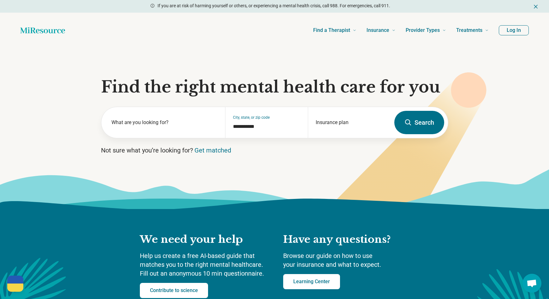
click at [512, 29] on button "Log In" at bounding box center [514, 30] width 30 height 10
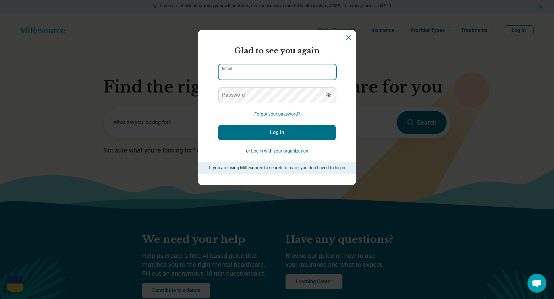
click at [243, 73] on input "Email" at bounding box center [278, 71] width 118 height 15
click at [258, 76] on input "Email" at bounding box center [278, 71] width 118 height 15
paste input "**********"
type input "**********"
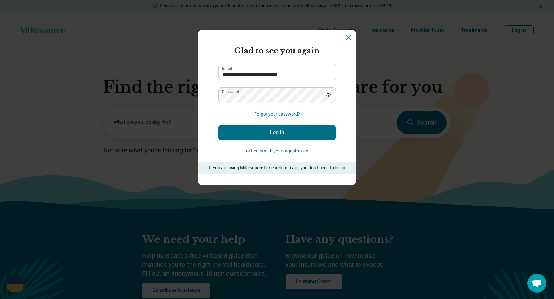
click at [275, 132] on button "Log In" at bounding box center [277, 132] width 118 height 15
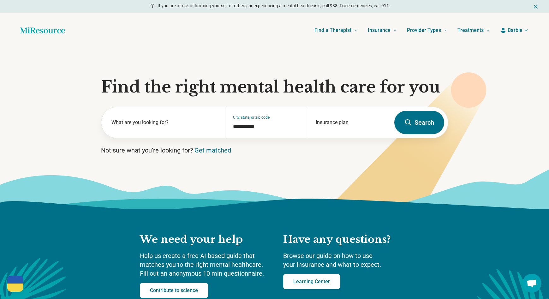
click at [521, 29] on span "Barbie" at bounding box center [515, 31] width 15 height 8
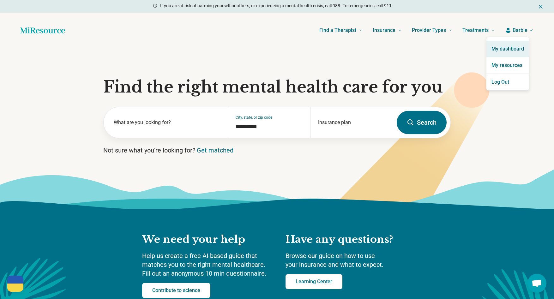
click at [512, 50] on link "My dashboard" at bounding box center [508, 49] width 43 height 16
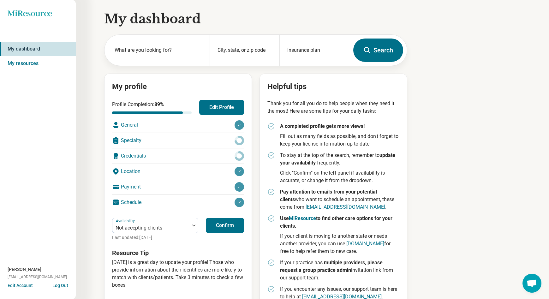
scroll to position [18, 0]
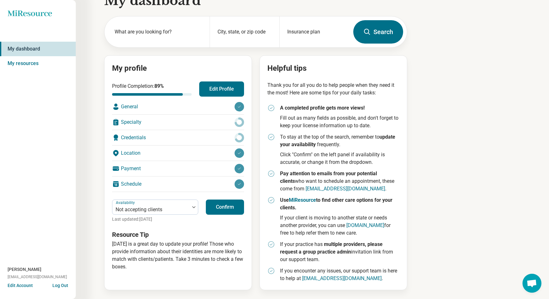
click at [25, 286] on button "Edit Account" at bounding box center [20, 285] width 25 height 7
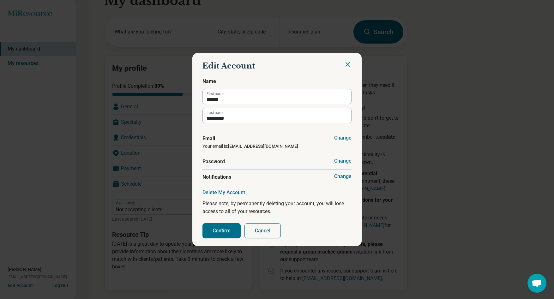
click at [264, 230] on button "Cancel" at bounding box center [263, 230] width 36 height 15
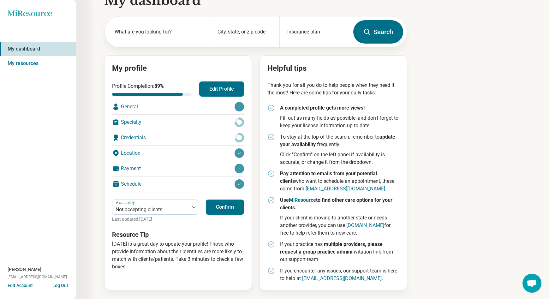
click at [132, 168] on div "Payment" at bounding box center [178, 168] width 132 height 15
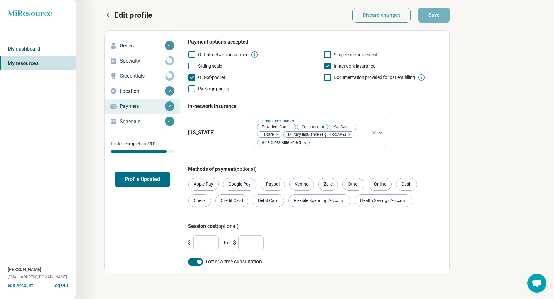
click at [23, 49] on link "My dashboard" at bounding box center [38, 49] width 76 height 15
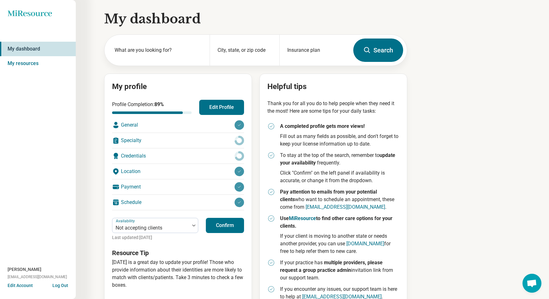
scroll to position [18, 0]
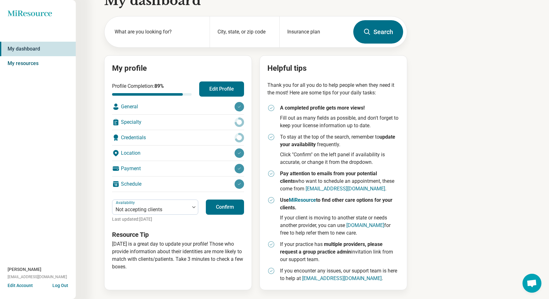
click at [27, 64] on link "My resources" at bounding box center [38, 63] width 76 height 15
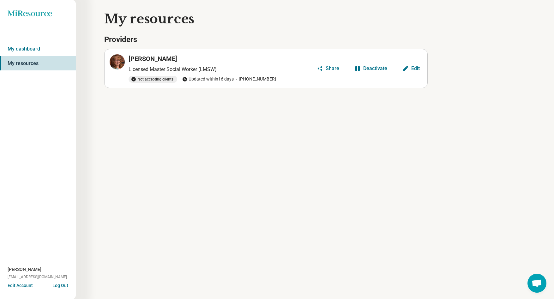
click at [376, 68] on div "Deactivate" at bounding box center [375, 68] width 24 height 5
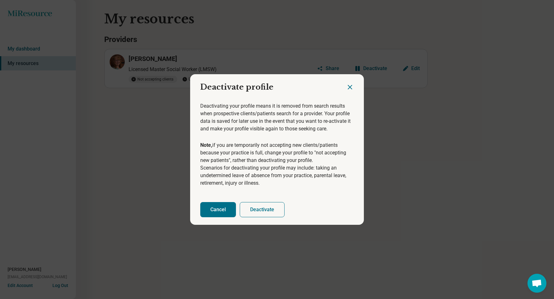
click at [260, 211] on button "Deactivate" at bounding box center [262, 209] width 45 height 15
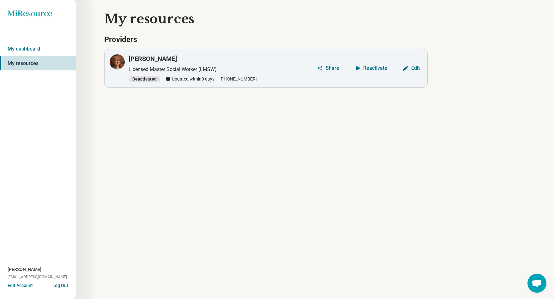
click at [417, 70] on div "Edit" at bounding box center [415, 68] width 9 height 5
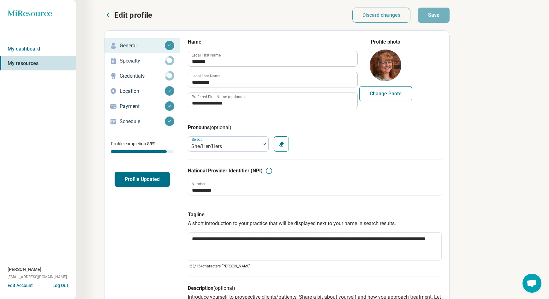
click at [23, 286] on button "Edit Account" at bounding box center [20, 285] width 25 height 7
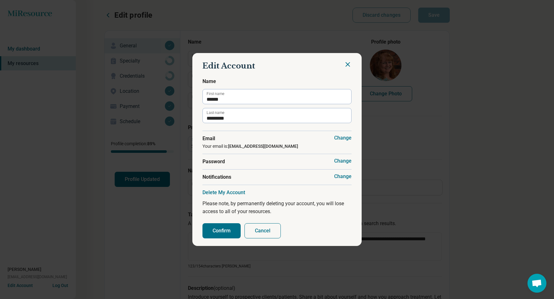
click at [227, 194] on button "Delete My Account" at bounding box center [224, 193] width 43 height 6
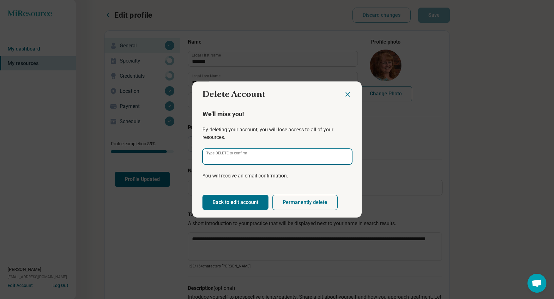
click at [284, 157] on input "Type DELETE to confirm" at bounding box center [277, 156] width 149 height 15
type input "******"
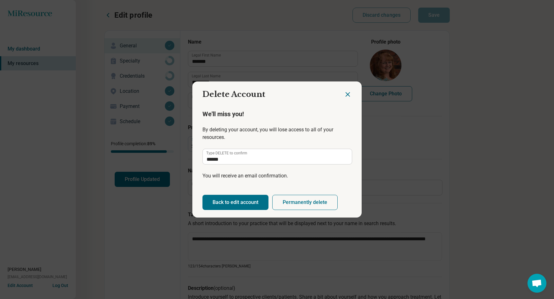
click at [299, 203] on button "Permanently delete" at bounding box center [304, 202] width 65 height 15
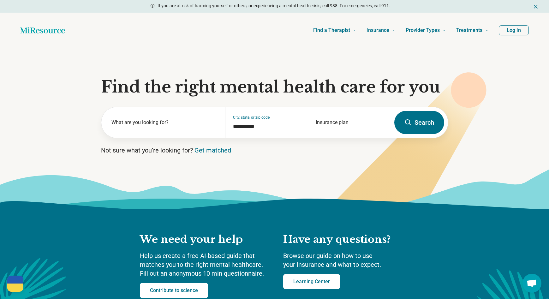
click at [519, 30] on button "Log In" at bounding box center [514, 30] width 30 height 10
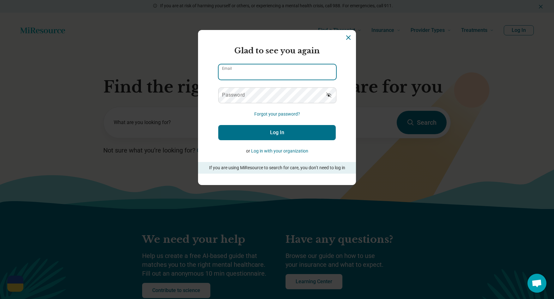
click at [258, 71] on input "Email" at bounding box center [278, 71] width 118 height 15
paste input "**********"
type input "**********"
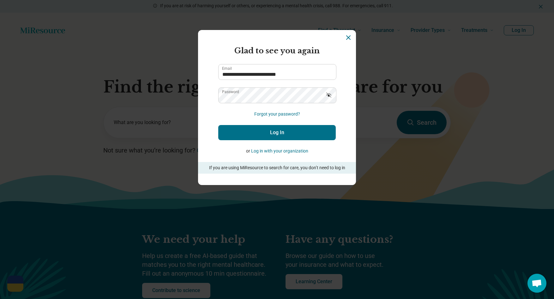
click at [274, 131] on button "Log In" at bounding box center [277, 132] width 118 height 15
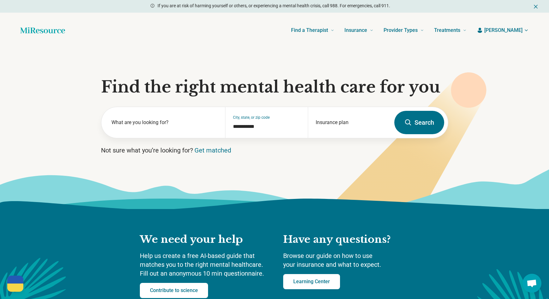
click at [522, 29] on span "Karen" at bounding box center [504, 31] width 38 height 8
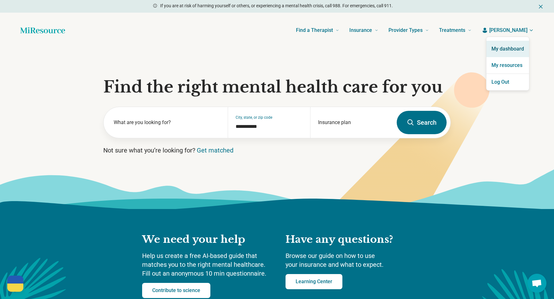
click at [510, 44] on link "My dashboard" at bounding box center [508, 49] width 43 height 16
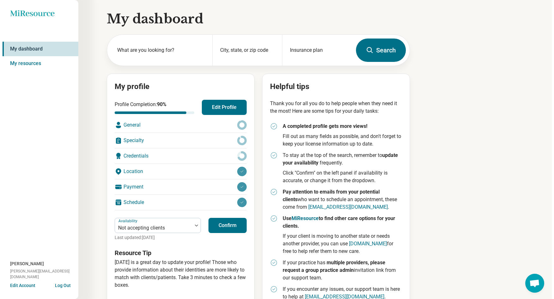
scroll to position [18, 0]
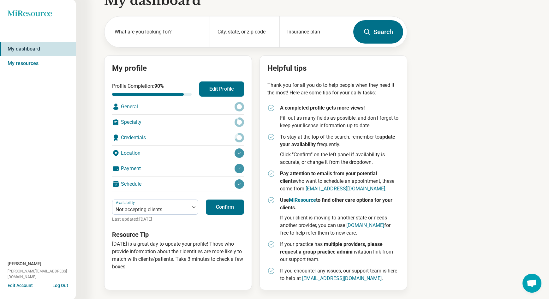
click at [24, 284] on button "Edit Account" at bounding box center [20, 285] width 25 height 7
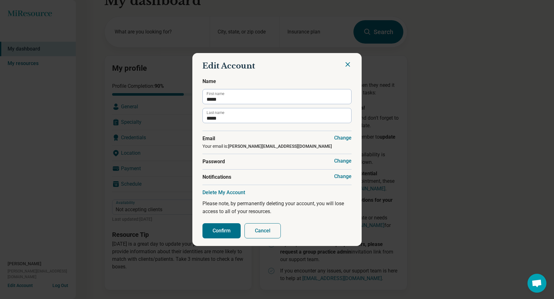
click at [227, 192] on button "Delete My Account" at bounding box center [224, 193] width 43 height 6
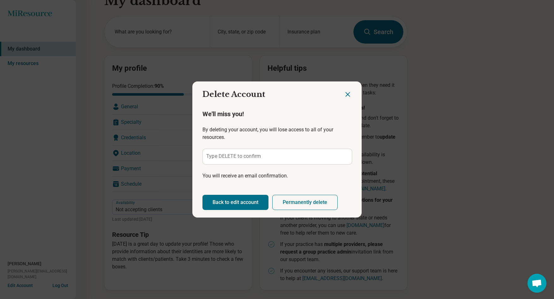
click at [238, 156] on label "Type DELETE to confirm" at bounding box center [233, 156] width 55 height 5
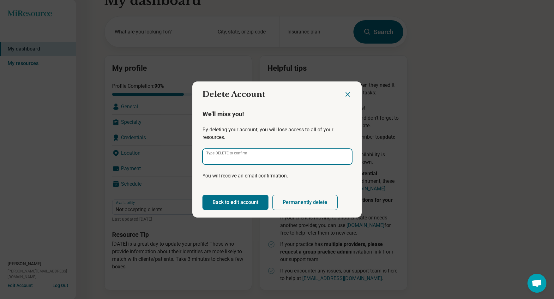
click at [238, 156] on input "Type DELETE to confirm" at bounding box center [277, 156] width 149 height 15
type input "******"
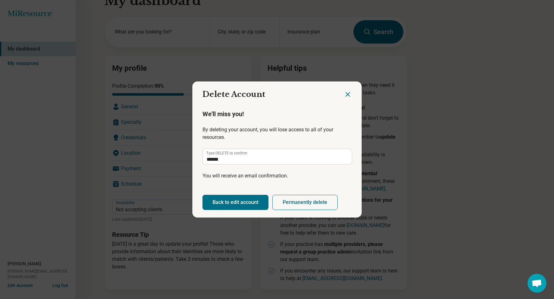
click at [321, 202] on button "Permanently delete" at bounding box center [304, 202] width 65 height 15
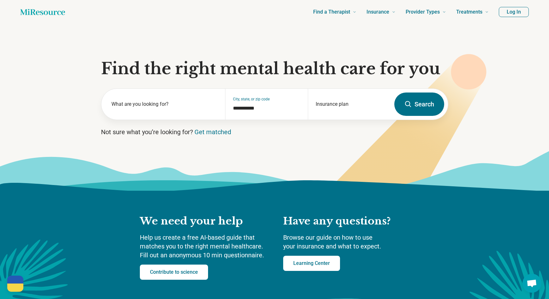
click at [513, 10] on button "Log In" at bounding box center [514, 12] width 30 height 10
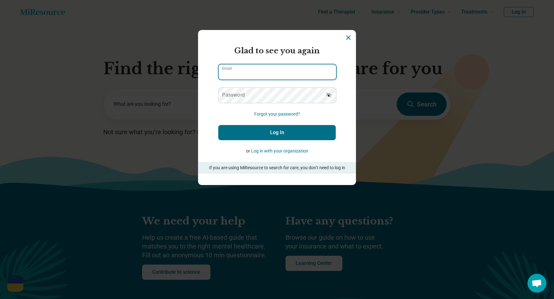
click at [235, 72] on input "Email" at bounding box center [278, 71] width 118 height 15
paste input "**********"
type input "**********"
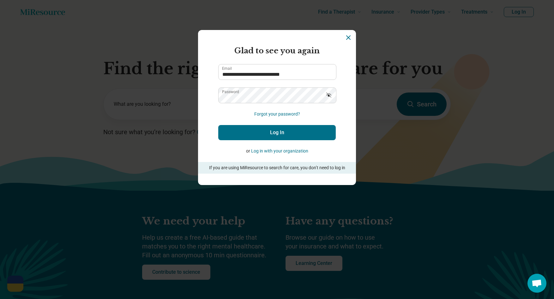
click at [290, 130] on button "Log In" at bounding box center [277, 132] width 118 height 15
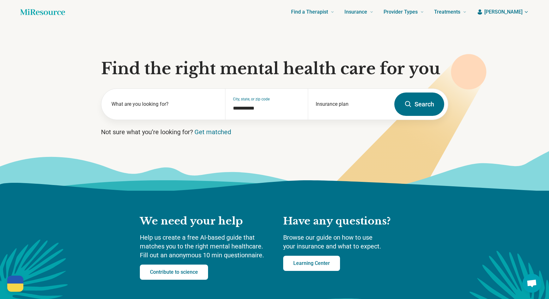
click at [516, 7] on header "Find a Therapist Mental Health Conditions ADHD Anxiety Anorexia Autism Bipolar …" at bounding box center [274, 11] width 529 height 25
click at [516, 10] on span "[PERSON_NAME]" at bounding box center [504, 12] width 38 height 8
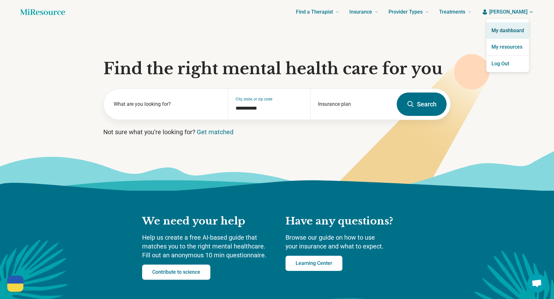
click at [514, 30] on link "My dashboard" at bounding box center [508, 30] width 43 height 16
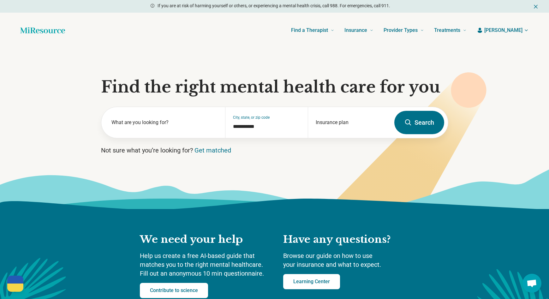
click at [519, 26] on header "Find a Therapist Mental Health Conditions ADHD Anxiety Anorexia Autism Bipolar …" at bounding box center [274, 30] width 529 height 25
click at [517, 32] on span "[PERSON_NAME]" at bounding box center [504, 31] width 38 height 8
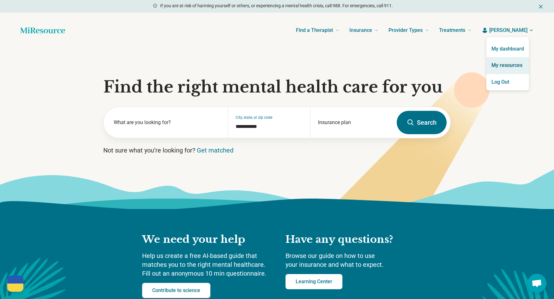
click at [515, 66] on link "My resources" at bounding box center [508, 65] width 43 height 16
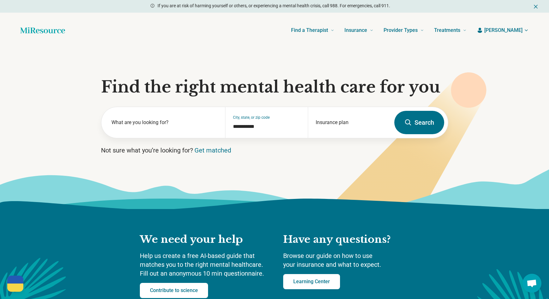
click at [518, 32] on span "[PERSON_NAME]" at bounding box center [504, 31] width 38 height 8
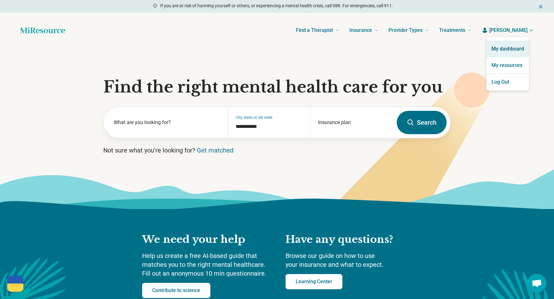
click at [514, 49] on link "My dashboard" at bounding box center [508, 49] width 43 height 16
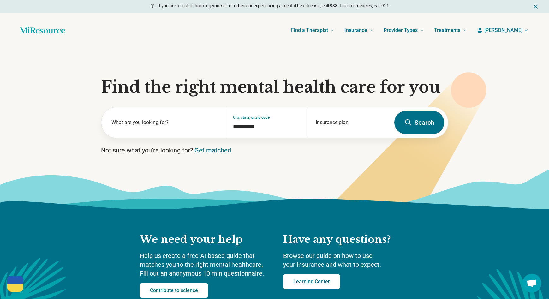
click at [521, 31] on span "[PERSON_NAME]" at bounding box center [504, 31] width 38 height 8
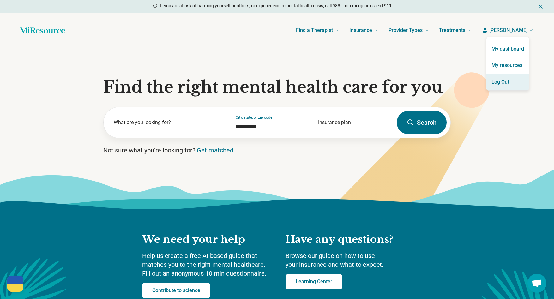
click at [508, 79] on button "Log Out" at bounding box center [508, 82] width 43 height 16
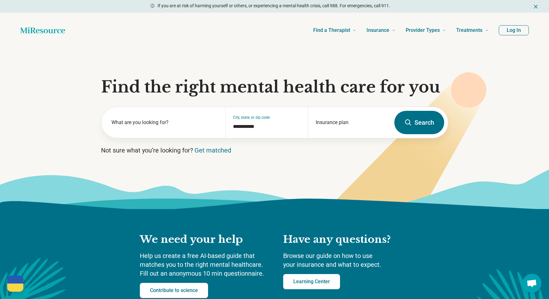
click at [512, 33] on button "Log In" at bounding box center [514, 30] width 30 height 10
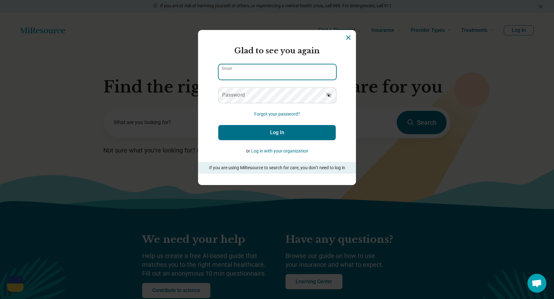
click at [257, 73] on input "Email" at bounding box center [278, 71] width 118 height 15
paste input "**********"
type input "**********"
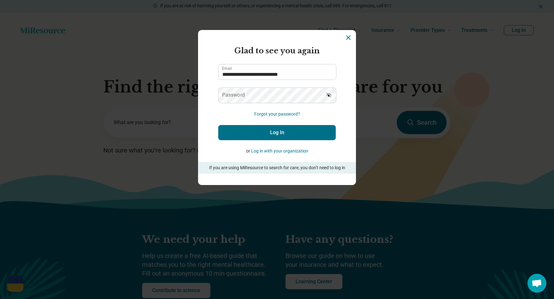
click at [240, 98] on label "Password" at bounding box center [233, 95] width 23 height 5
click at [277, 132] on button "Log In" at bounding box center [277, 132] width 118 height 15
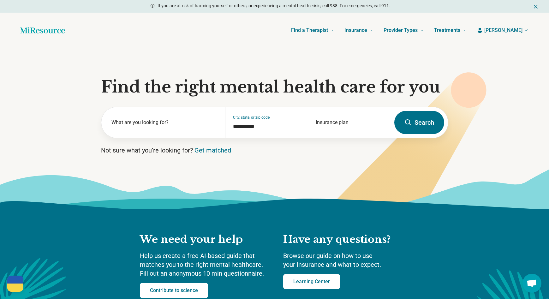
click at [517, 31] on span "[PERSON_NAME]" at bounding box center [504, 31] width 38 height 8
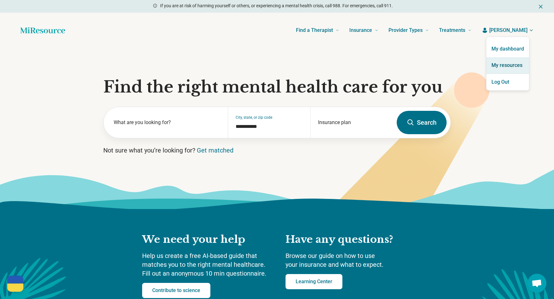
click at [512, 63] on link "My resources" at bounding box center [508, 65] width 43 height 16
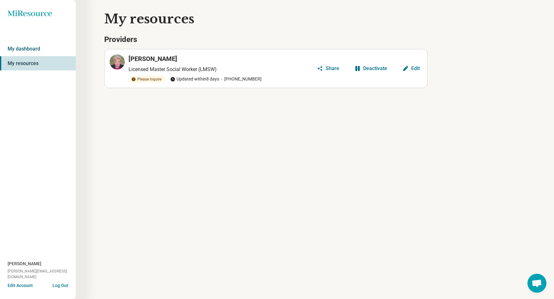
click at [32, 46] on link "My dashboard" at bounding box center [38, 49] width 76 height 15
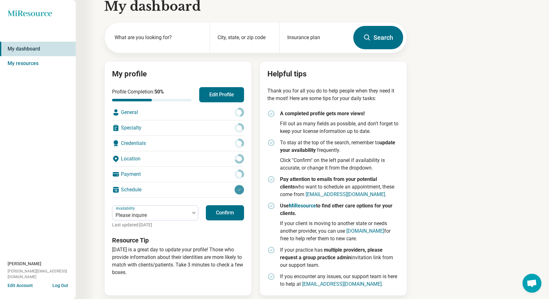
scroll to position [18, 0]
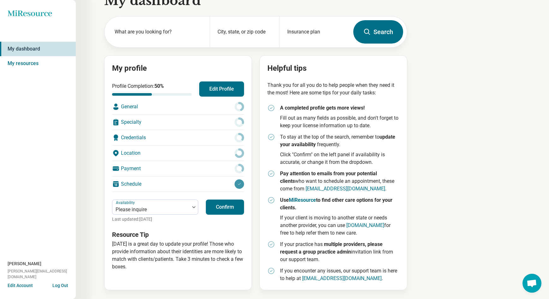
click at [64, 284] on button "Log Out" at bounding box center [60, 284] width 16 height 5
